Goal: Task Accomplishment & Management: Complete application form

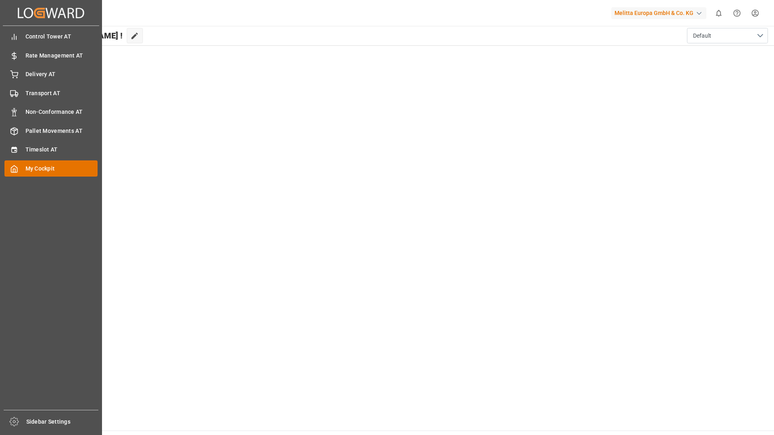
click at [13, 168] on icon at bounding box center [14, 169] width 8 height 8
click at [38, 150] on span "Timeslot AT" at bounding box center [61, 149] width 72 height 8
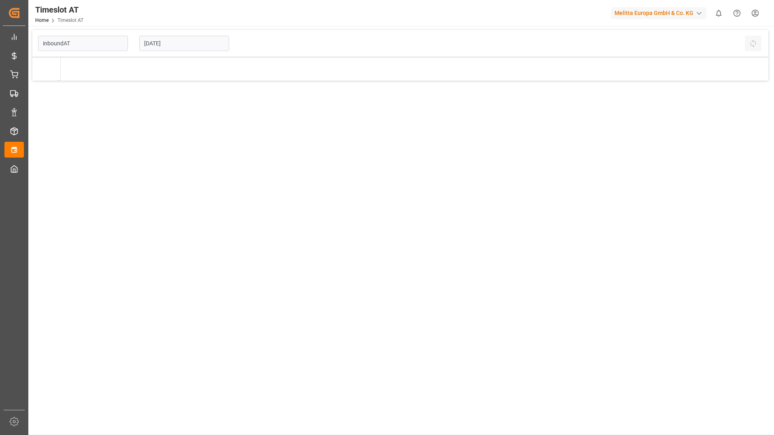
type input "Inbound AT"
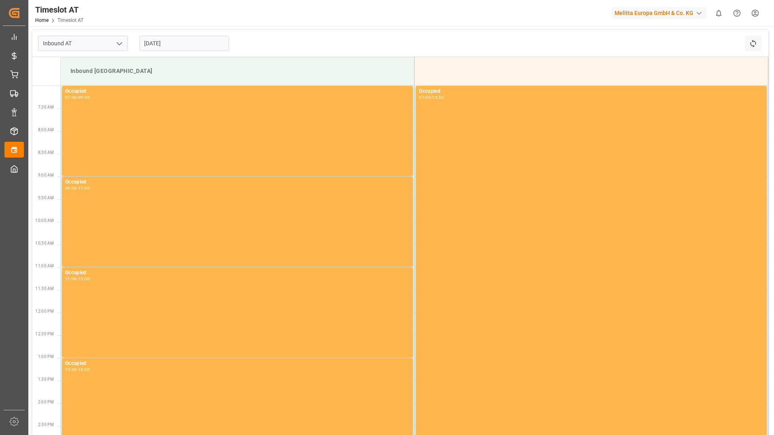
click at [158, 45] on input "[DATE]" at bounding box center [184, 43] width 90 height 15
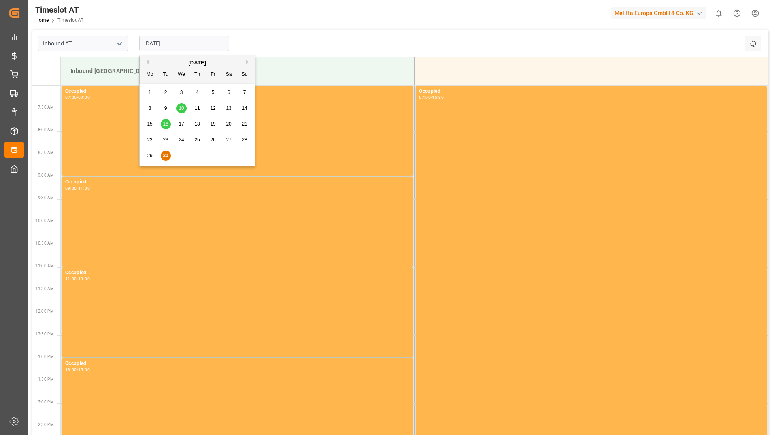
click at [246, 64] on button "Next Month" at bounding box center [248, 61] width 5 height 5
click at [179, 105] on div "8" at bounding box center [181, 109] width 10 height 10
type input "[DATE]"
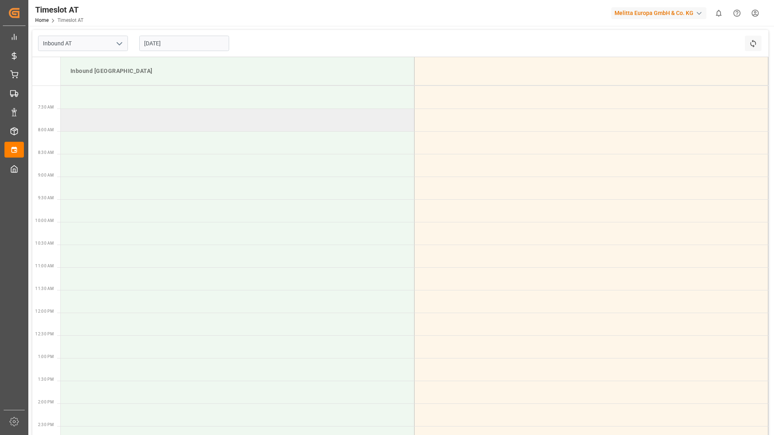
click at [106, 117] on td at bounding box center [238, 119] width 354 height 23
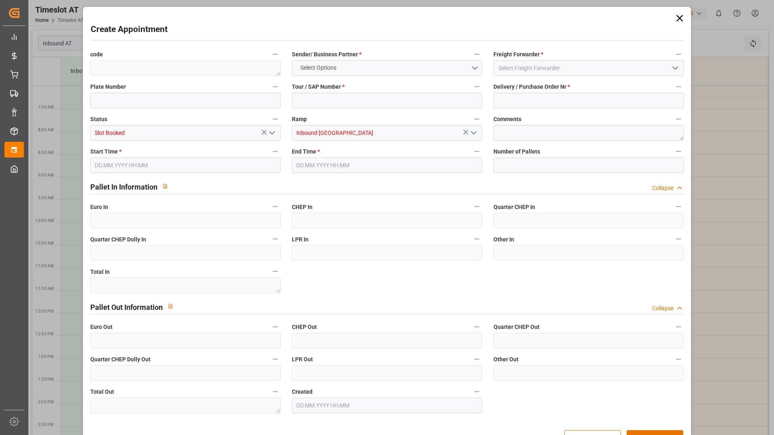
type input "0"
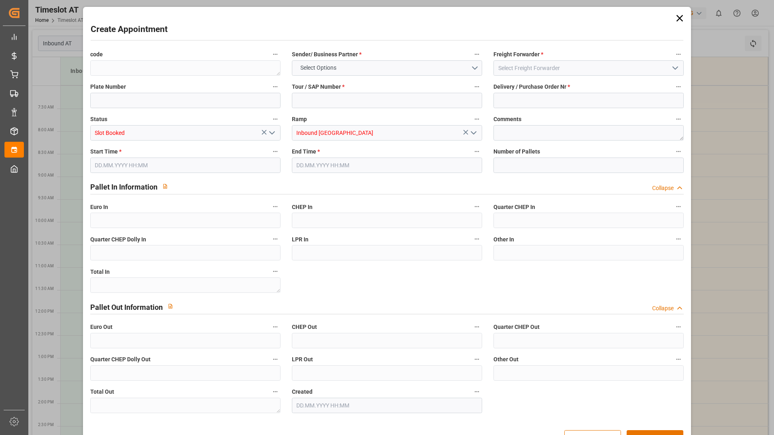
type input "0"
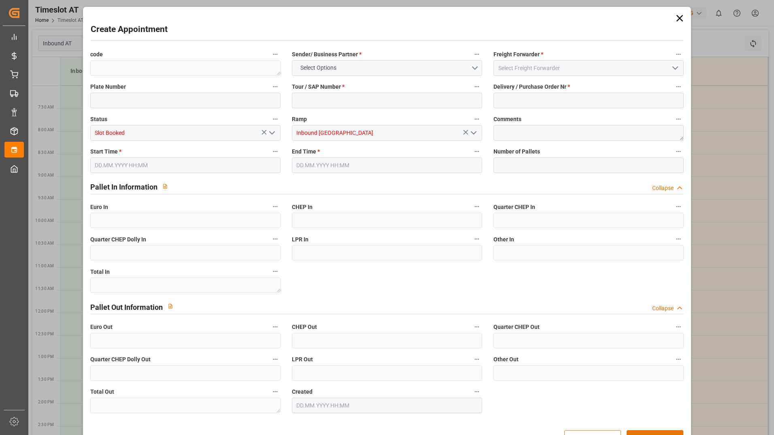
type input "0"
type input "[DATE] 07:30"
type input "[DATE] 09:30"
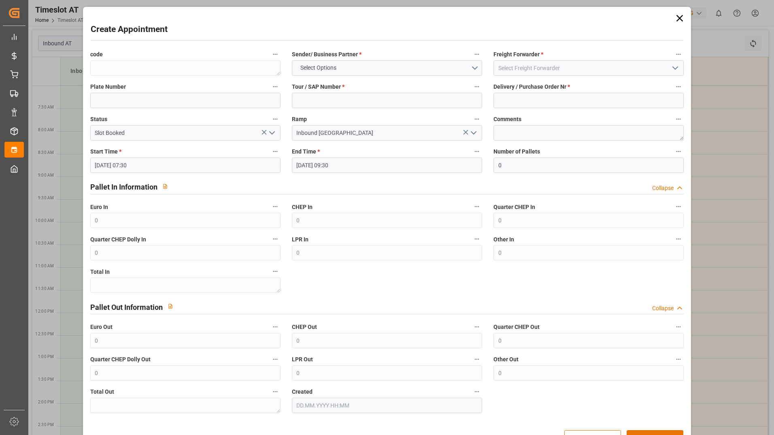
click at [677, 19] on icon at bounding box center [679, 18] width 11 height 11
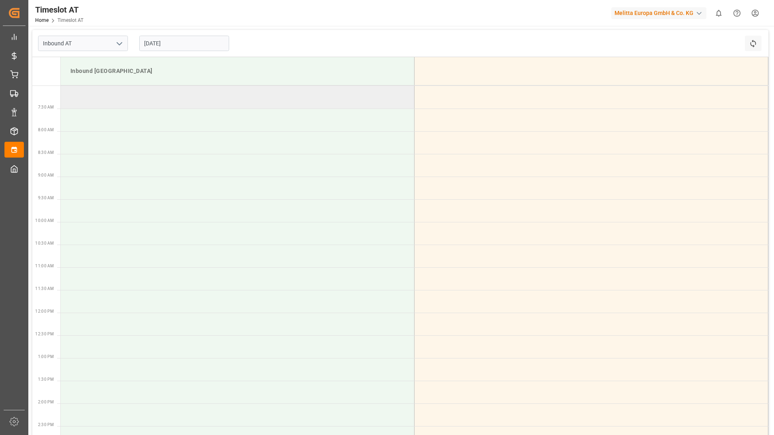
click at [91, 103] on td at bounding box center [238, 97] width 354 height 23
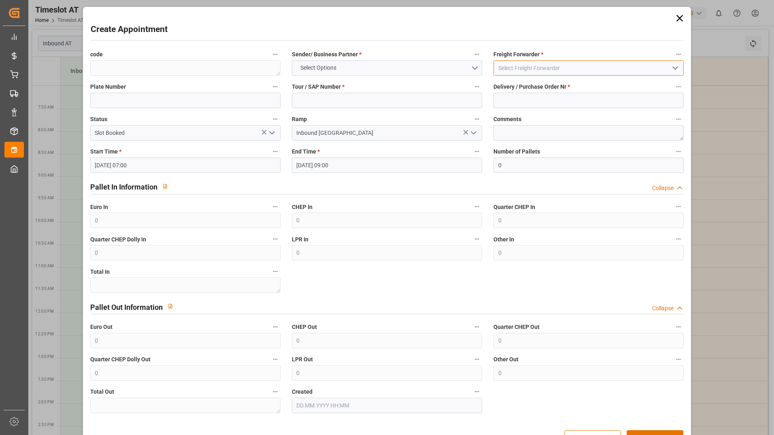
click at [550, 69] on input at bounding box center [588, 67] width 190 height 15
click at [674, 66] on icon "open menu" at bounding box center [675, 68] width 10 height 10
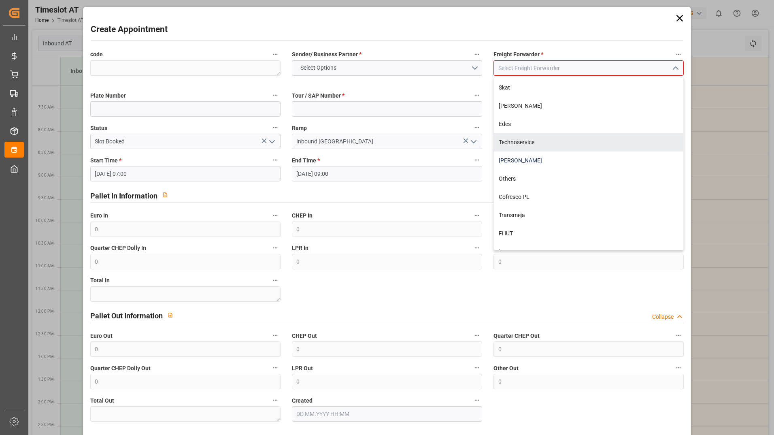
scroll to position [82, 0]
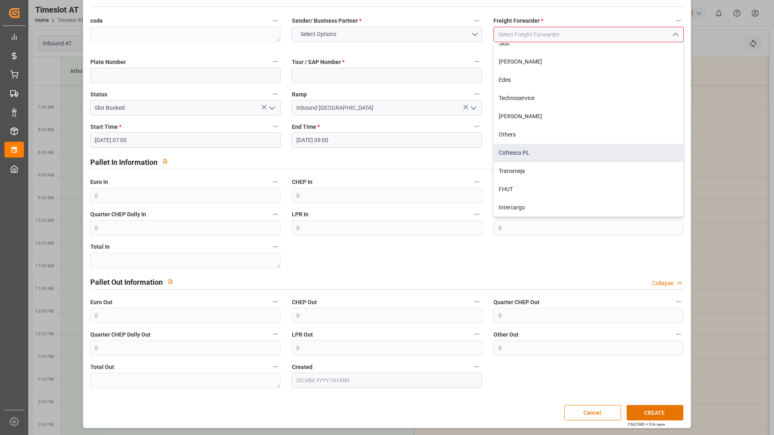
click at [524, 151] on div "Cofresco PL" at bounding box center [588, 153] width 189 height 18
type input "Cofresco PL"
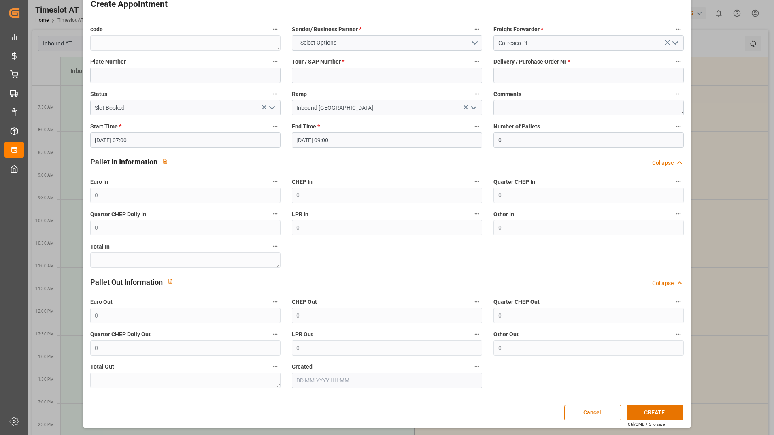
scroll to position [25, 0]
click at [525, 75] on input at bounding box center [588, 75] width 190 height 15
click at [515, 76] on input at bounding box center [588, 75] width 190 height 15
type input "490039"
click at [368, 66] on label "Tour / SAP Number *" at bounding box center [387, 61] width 190 height 11
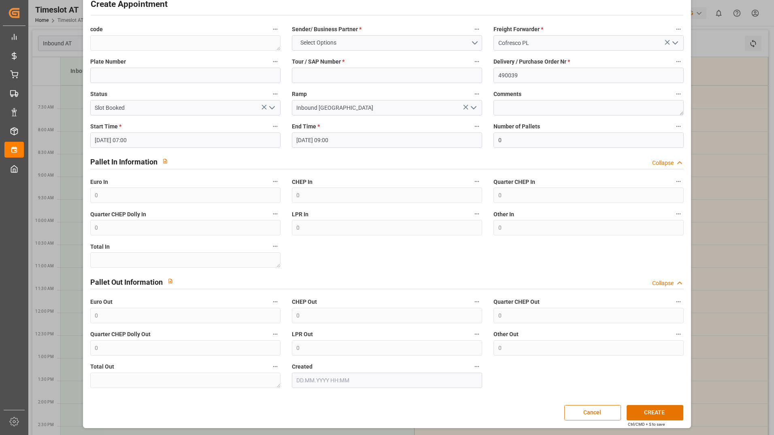
click at [471, 66] on button "Tour / SAP Number *" at bounding box center [476, 61] width 11 height 11
click at [546, 76] on div at bounding box center [387, 217] width 774 height 435
click at [530, 79] on input "490039" at bounding box center [588, 75] width 190 height 15
drag, startPoint x: 525, startPoint y: 78, endPoint x: 486, endPoint y: 79, distance: 38.5
click at [488, 79] on div "Delivery / Purchase Order Nr * 490039" at bounding box center [589, 69] width 202 height 32
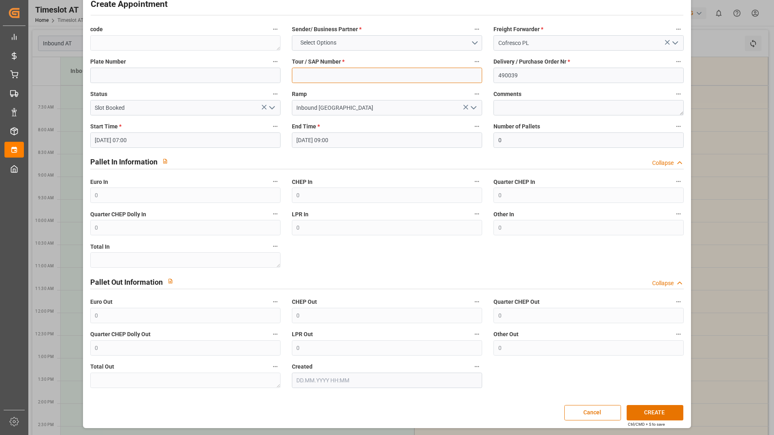
click at [324, 72] on input at bounding box center [387, 75] width 190 height 15
paste input "490039"
type input "490039"
click at [510, 104] on textarea at bounding box center [588, 107] width 190 height 15
type textarea "[PERSON_NAME]"
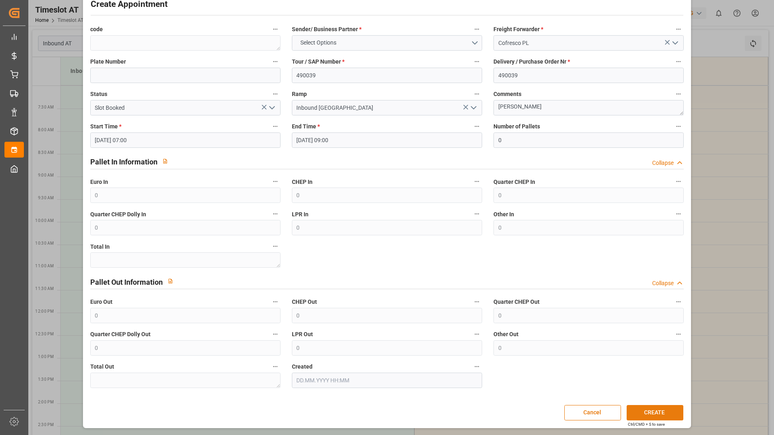
click at [658, 414] on button "CREATE" at bounding box center [654, 412] width 57 height 15
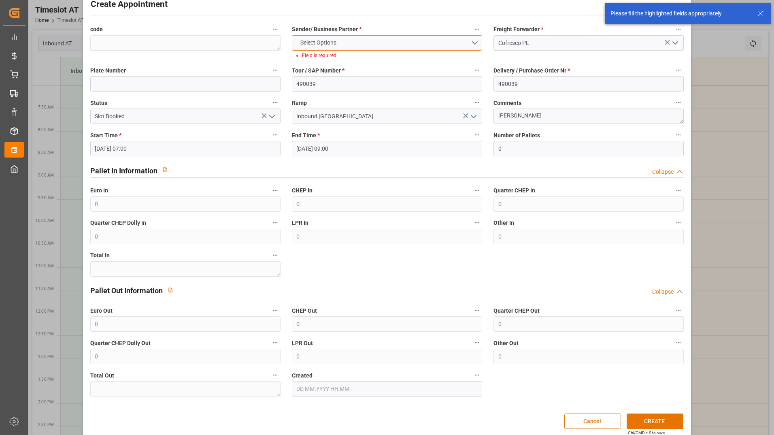
click at [342, 41] on button "Select Options" at bounding box center [387, 42] width 190 height 15
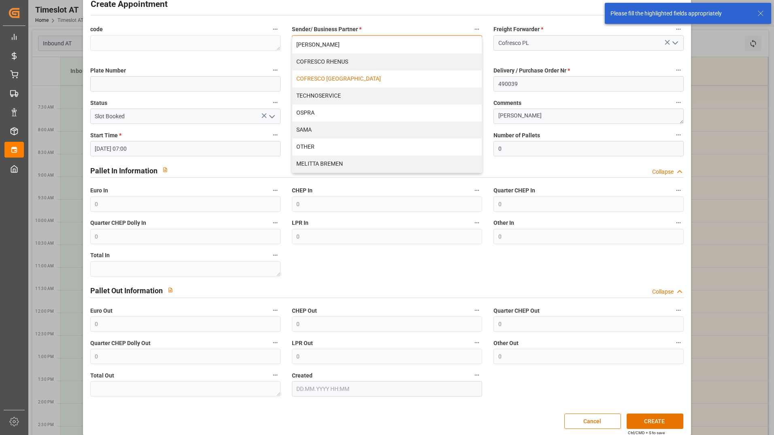
click at [340, 76] on div "COFRESCO [GEOGRAPHIC_DATA]" at bounding box center [386, 78] width 189 height 17
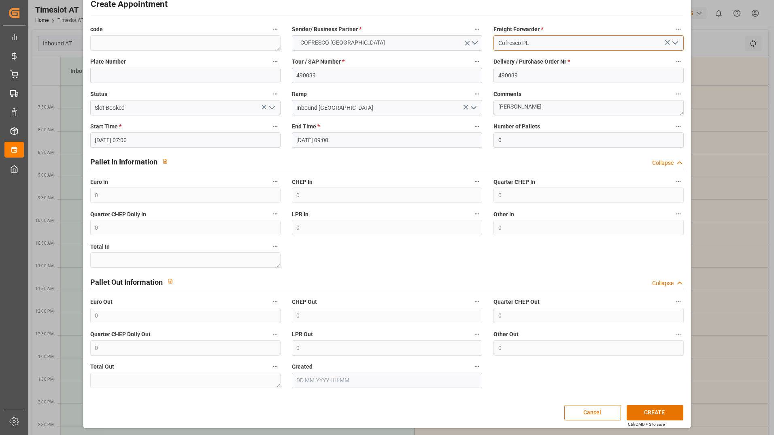
click at [533, 47] on input "Cofresco PL" at bounding box center [588, 42] width 190 height 15
click at [673, 45] on icon "open menu" at bounding box center [675, 43] width 10 height 10
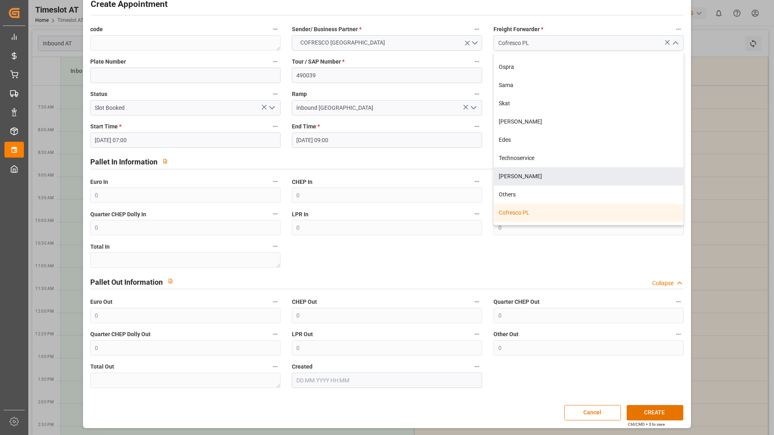
scroll to position [0, 0]
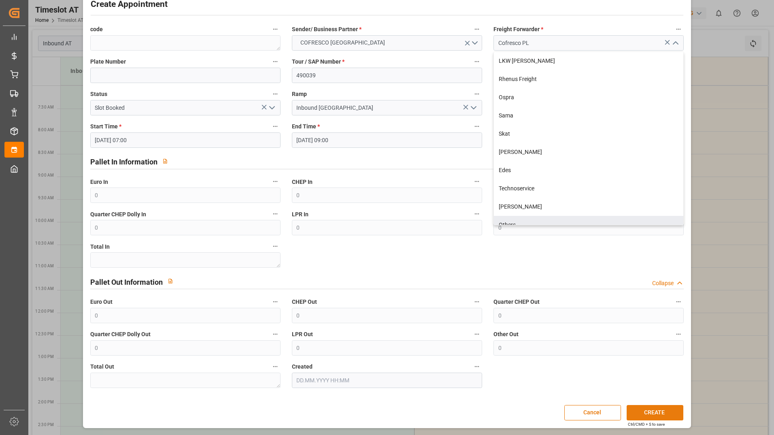
click at [658, 409] on button "CREATE" at bounding box center [654, 412] width 57 height 15
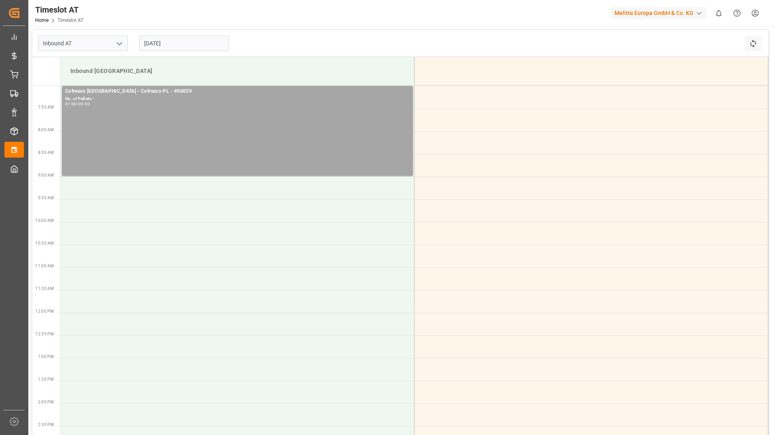
click at [166, 43] on input "[DATE]" at bounding box center [184, 43] width 90 height 15
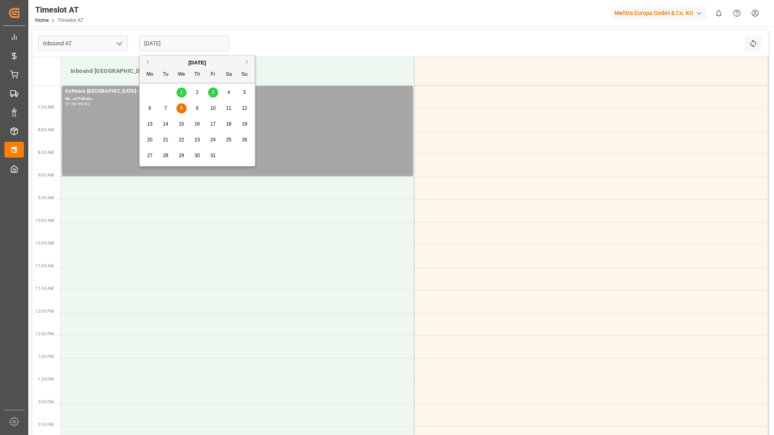
click at [759, 15] on html "Created by potrace 1.15, written by [PERSON_NAME] [DATE]-[DATE] Created by potr…" at bounding box center [387, 217] width 774 height 435
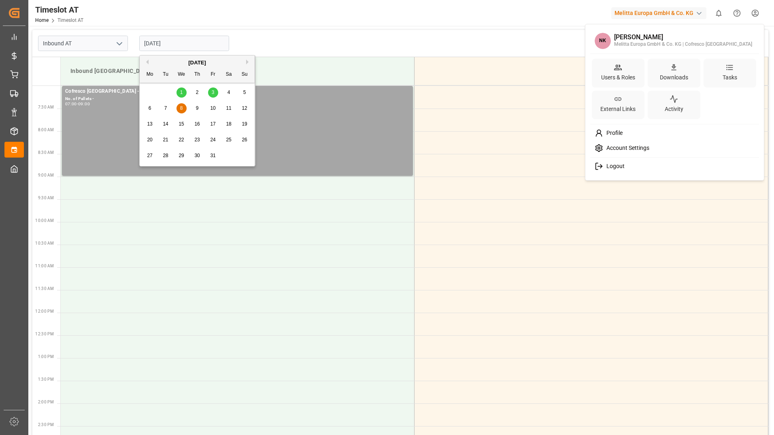
click at [605, 166] on span "Logout" at bounding box center [613, 166] width 21 height 7
